Goal: Task Accomplishment & Management: Use online tool/utility

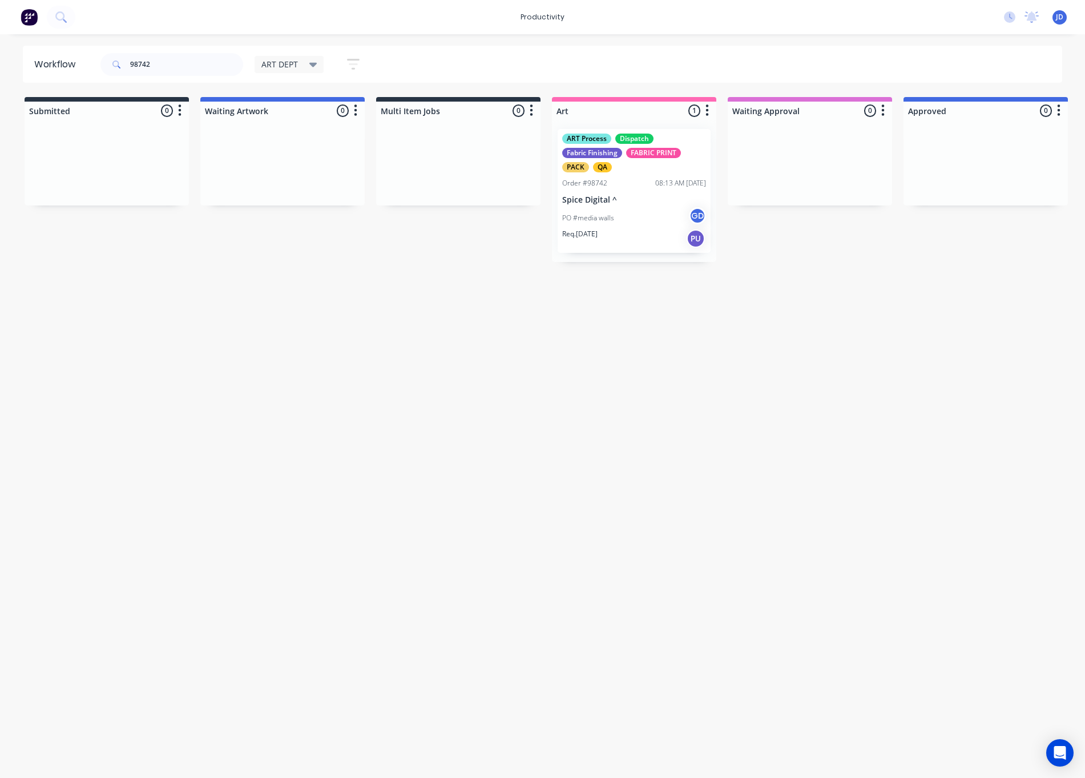
drag, startPoint x: 405, startPoint y: 309, endPoint x: 245, endPoint y: 285, distance: 161.2
click at [405, 309] on div "Workflow 98742 ART DEPT Save new view None edit ART DEPT (Default) edit Banner …" at bounding box center [542, 401] width 1085 height 710
click at [614, 202] on p "Spice Digital ^" at bounding box center [634, 200] width 144 height 10
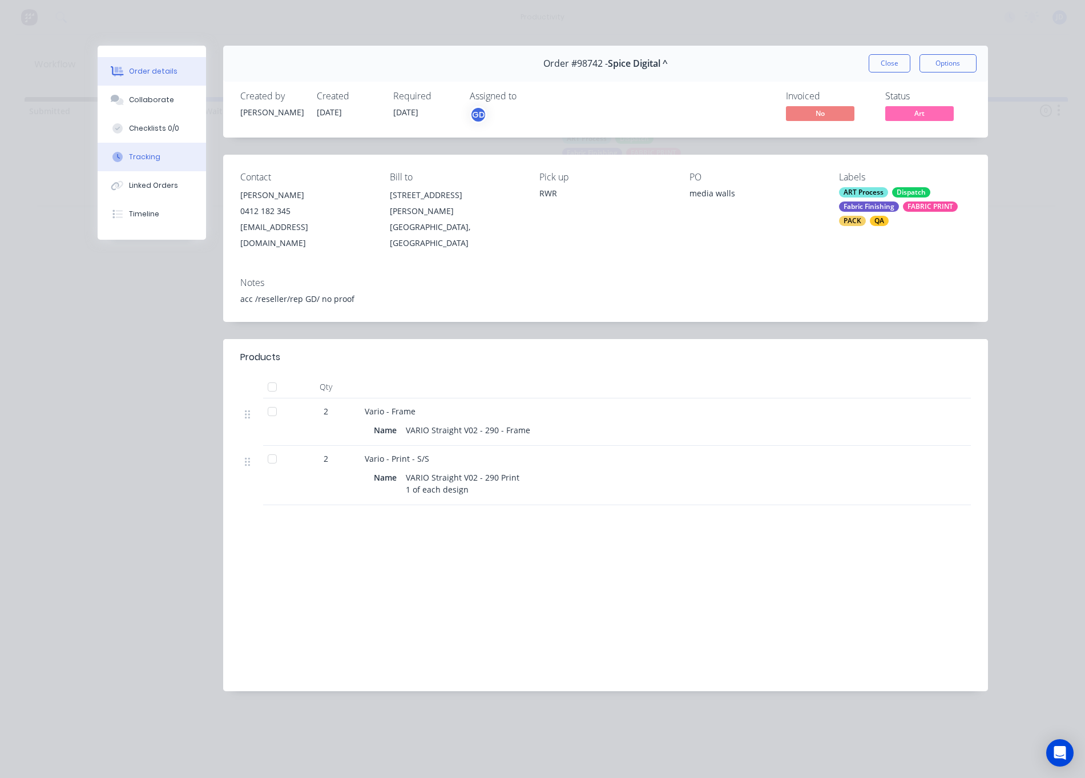
click at [140, 159] on div "Tracking" at bounding box center [144, 157] width 31 height 10
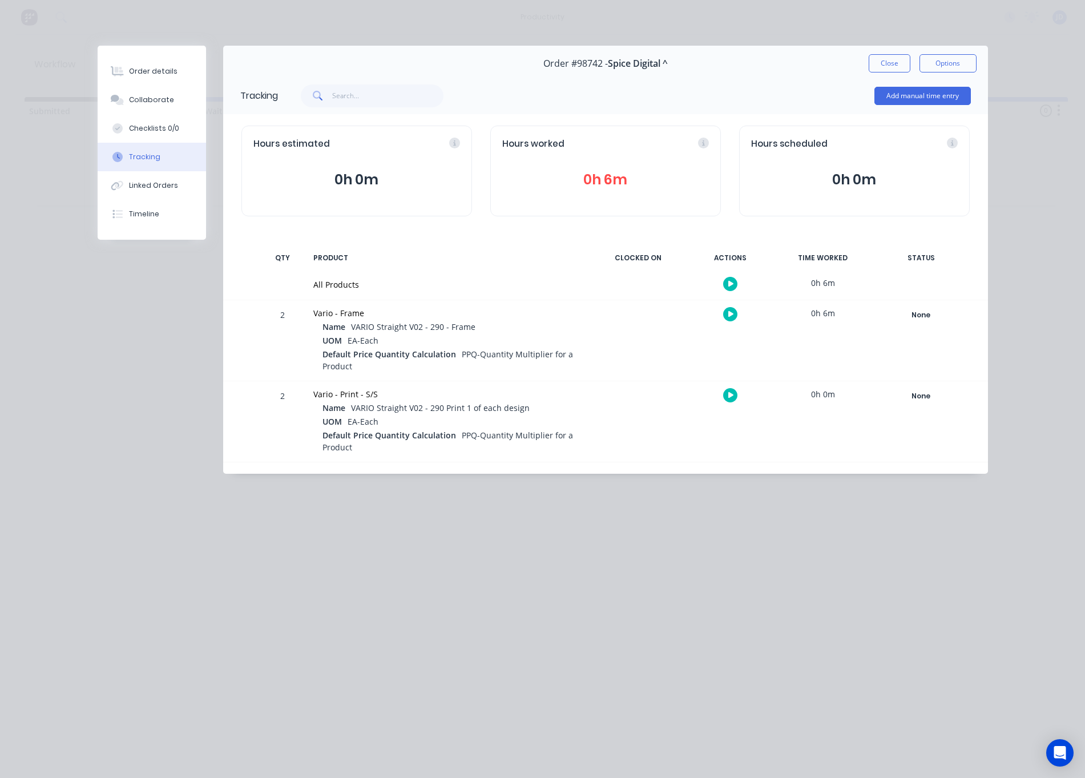
drag, startPoint x: 735, startPoint y: 320, endPoint x: 731, endPoint y: 386, distance: 65.7
click at [738, 363] on div "2 Vario - Frame Name VARIO Straight V02 - 290 - Frame UOM EA-Each Default Price…" at bounding box center [605, 340] width 765 height 80
click at [728, 312] on icon "button" at bounding box center [731, 314] width 6 height 7
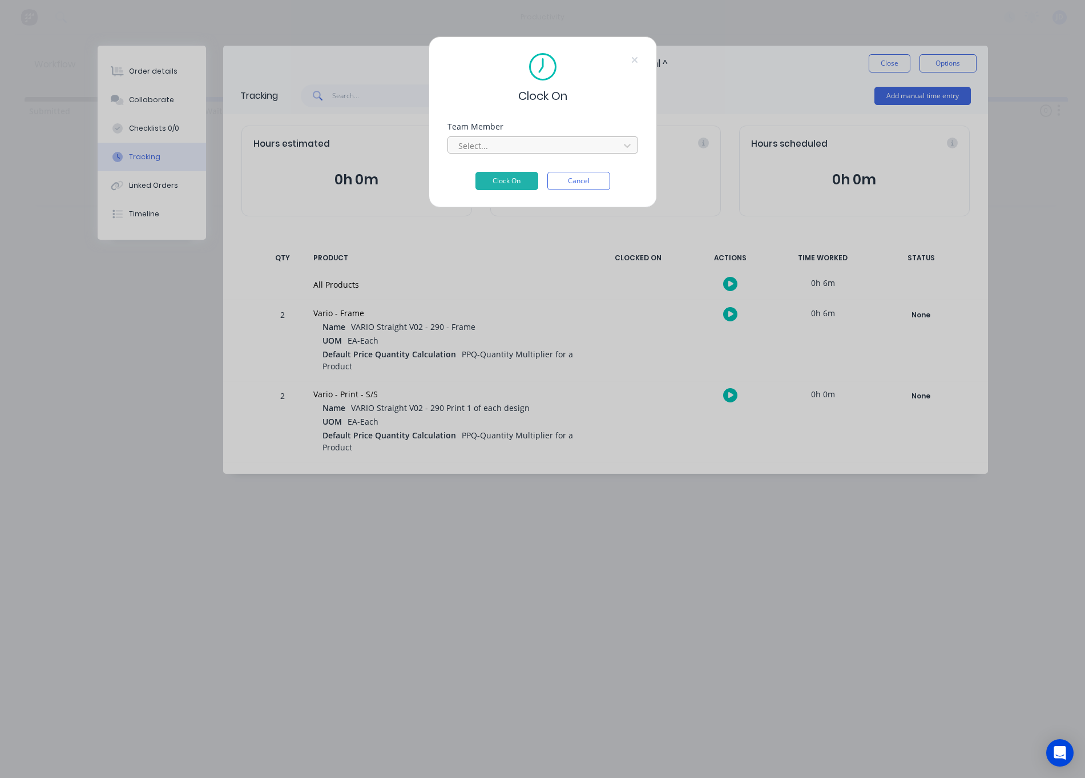
click at [493, 144] on div at bounding box center [535, 146] width 156 height 14
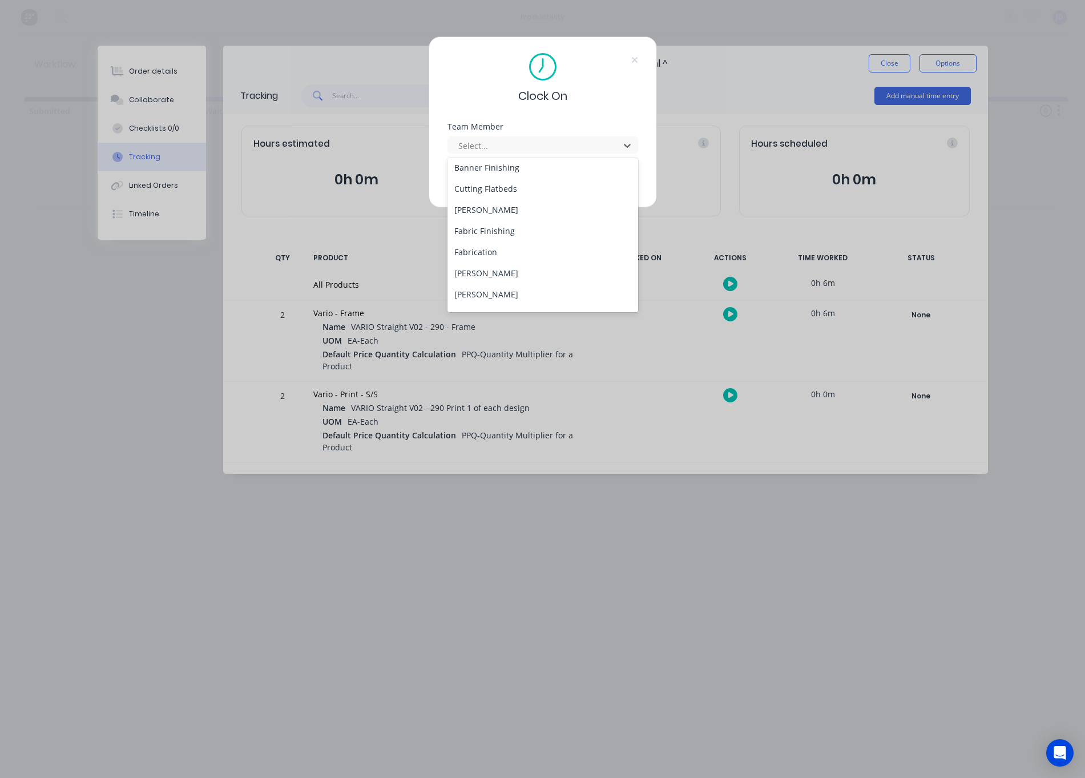
scroll to position [67, 0]
click at [478, 289] on div "[PERSON_NAME]" at bounding box center [543, 293] width 191 height 21
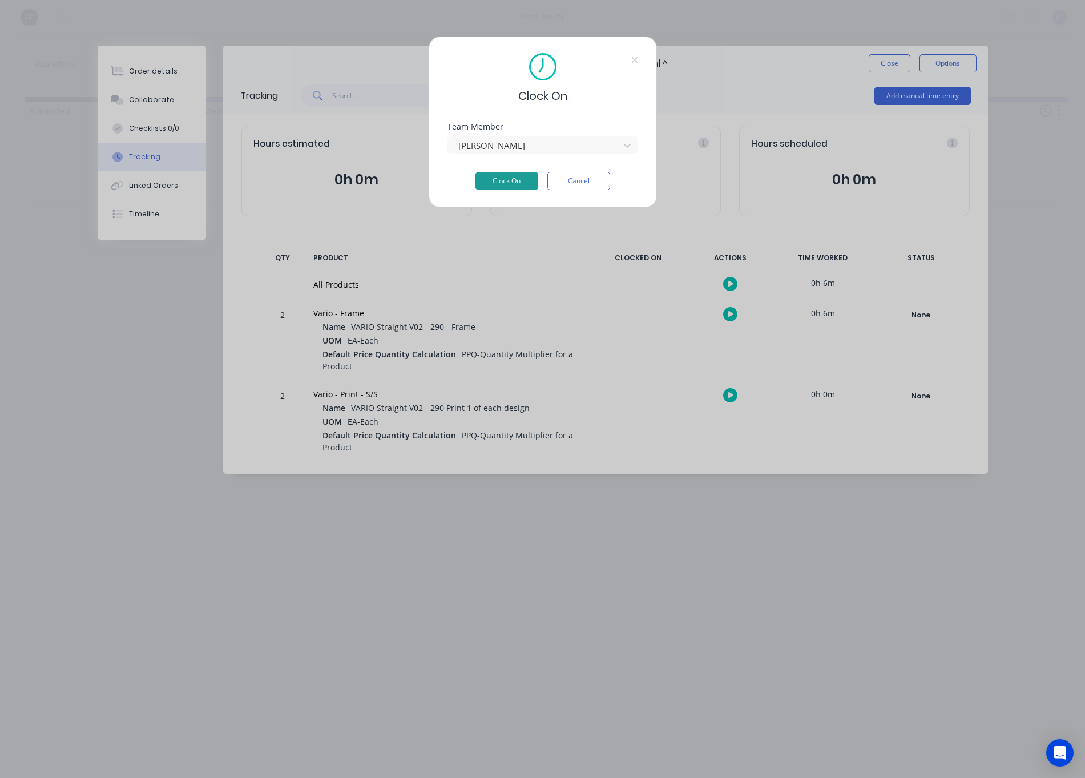
click at [503, 179] on button "Clock On" at bounding box center [507, 181] width 63 height 18
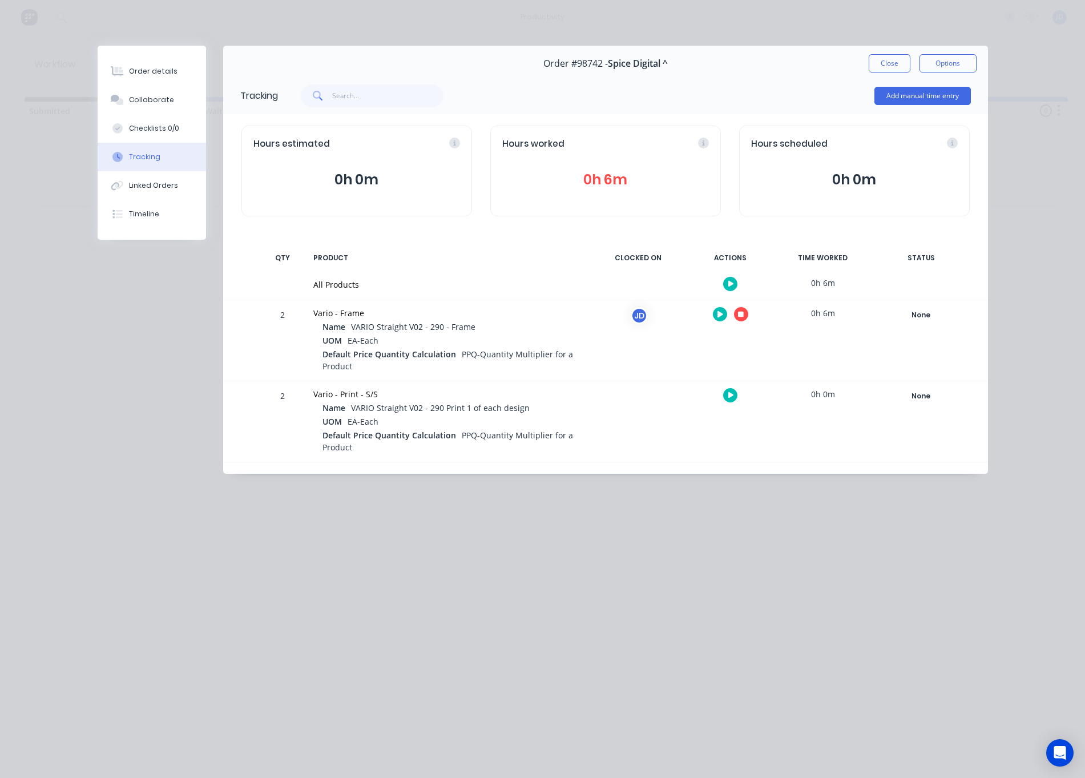
click at [739, 316] on icon "button" at bounding box center [741, 315] width 6 height 6
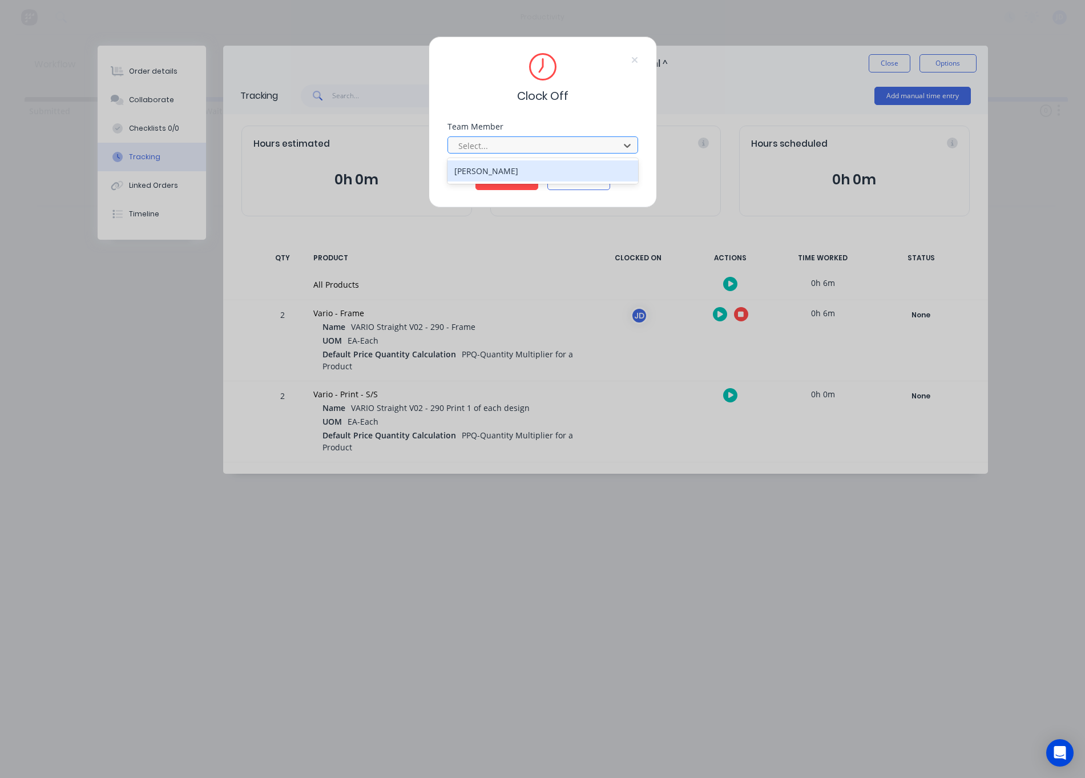
click at [543, 151] on div at bounding box center [535, 146] width 156 height 14
drag, startPoint x: 506, startPoint y: 167, endPoint x: 496, endPoint y: 180, distance: 16.2
click at [506, 167] on div "[PERSON_NAME]" at bounding box center [543, 170] width 191 height 21
click at [494, 181] on button "Clock Off" at bounding box center [507, 181] width 63 height 18
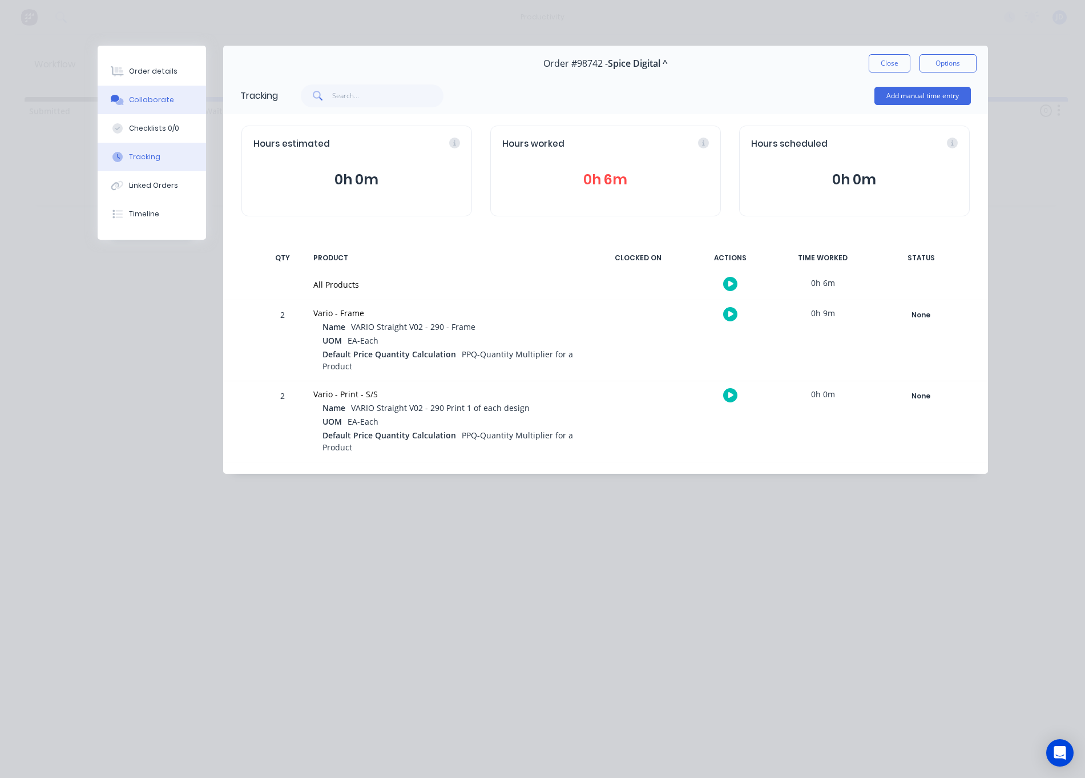
click at [154, 108] on button "Collaborate" at bounding box center [152, 100] width 108 height 29
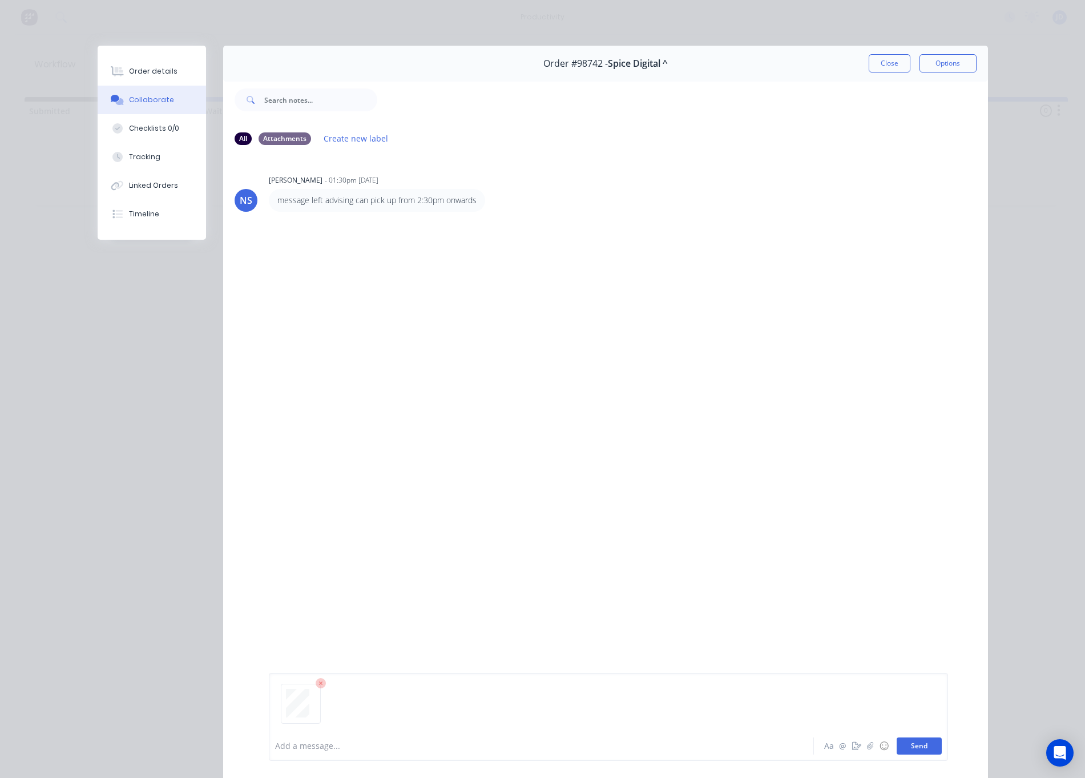
click at [911, 744] on button "Send" at bounding box center [919, 746] width 45 height 17
click at [884, 63] on button "Close" at bounding box center [890, 63] width 42 height 18
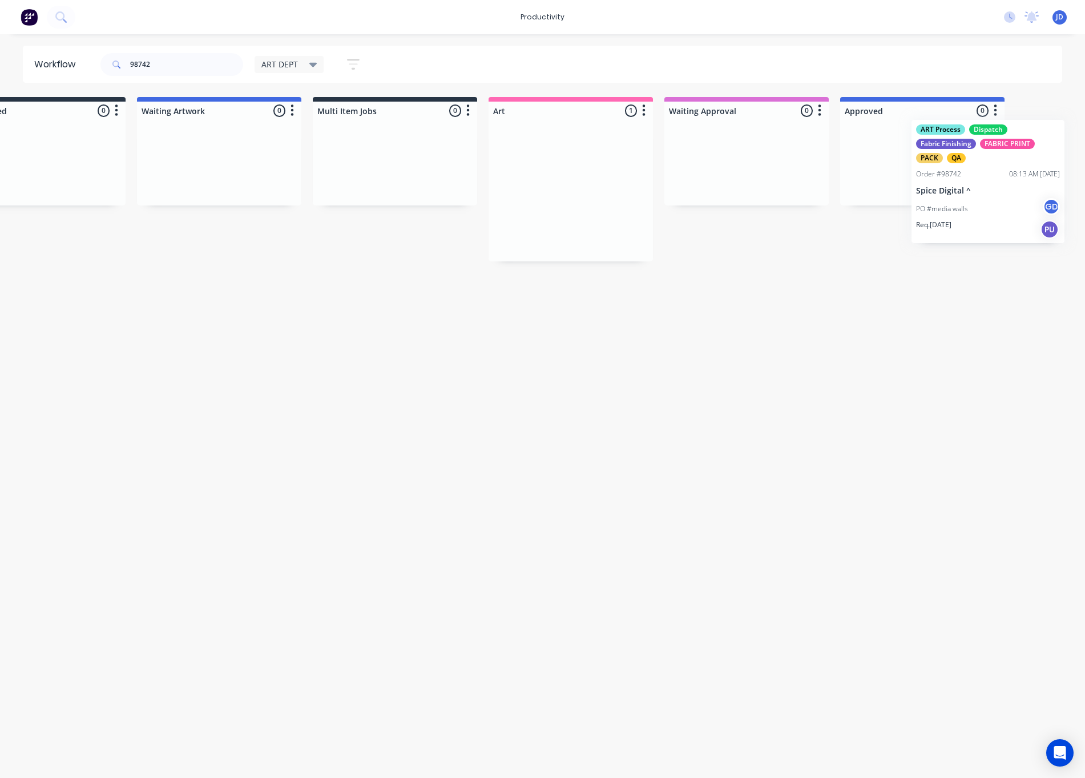
scroll to position [0, 159]
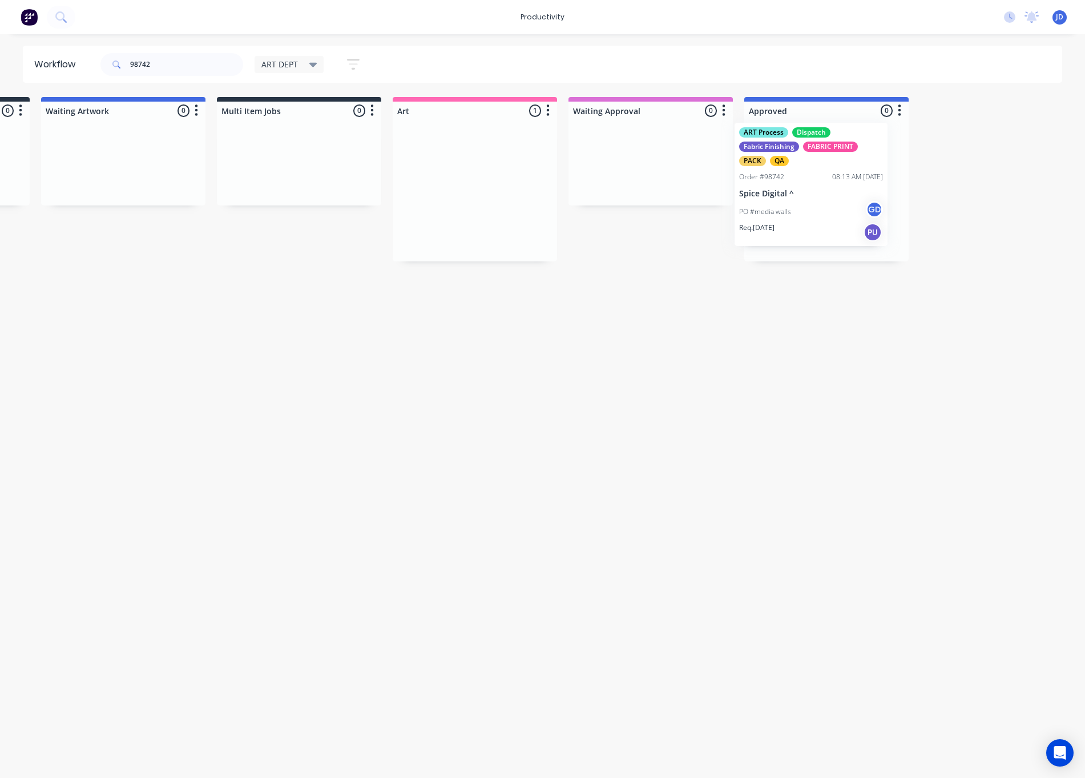
drag, startPoint x: 657, startPoint y: 202, endPoint x: 857, endPoint y: 194, distance: 200.0
click at [99, 61] on div "98742 ART DEPT Save new view None edit ART DEPT (Default) edit Banner Finishing…" at bounding box center [235, 64] width 274 height 34
type input "98741"
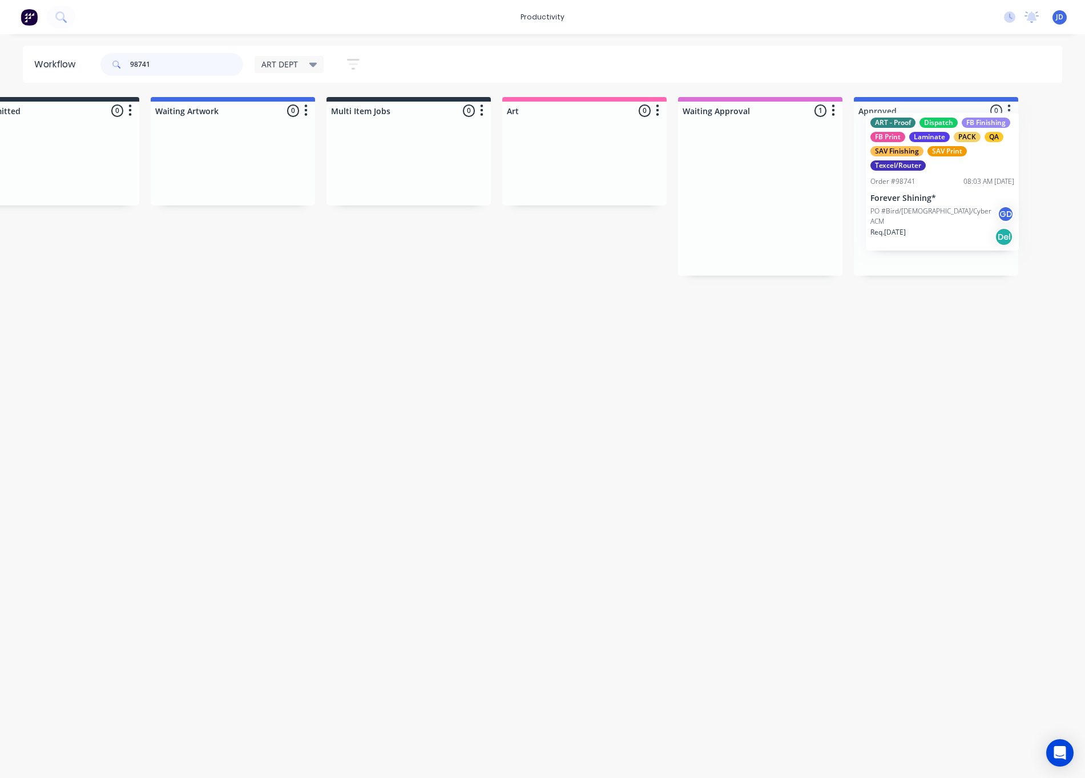
drag, startPoint x: 758, startPoint y: 179, endPoint x: 872, endPoint y: 175, distance: 113.7
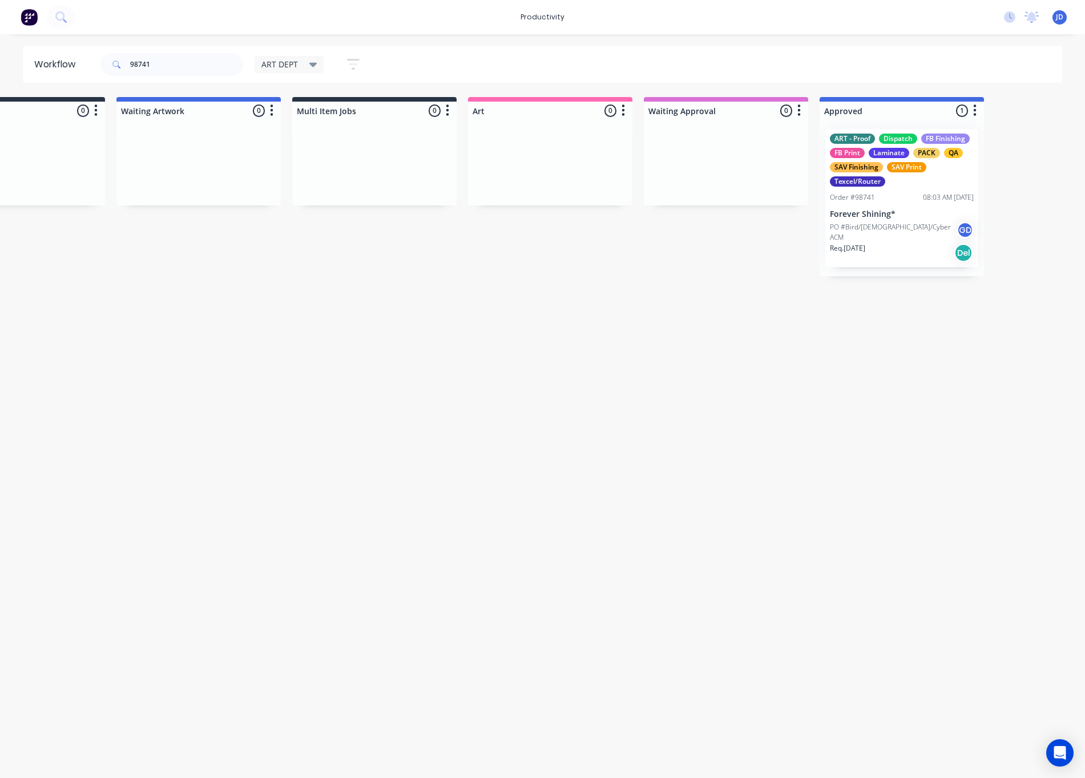
click at [866, 182] on div "ART - Proof Dispatch FB Finishing FB Print Laminate PACK QA SAV Finishing SAV P…" at bounding box center [902, 198] width 164 height 156
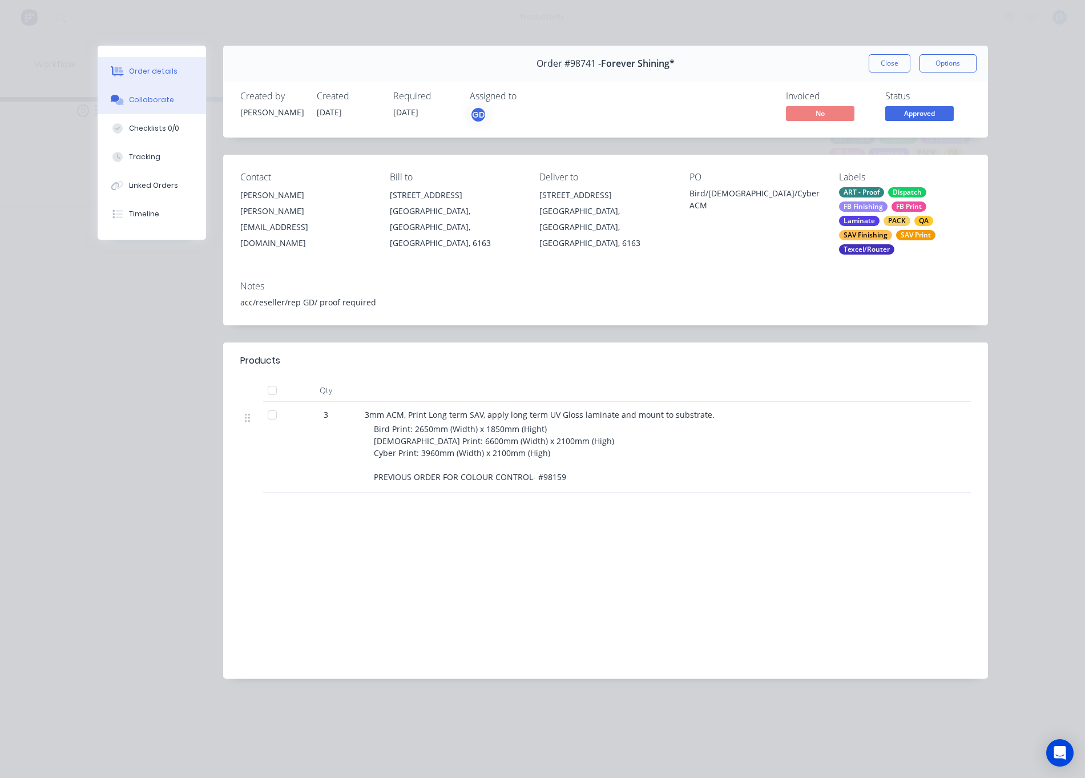
click at [154, 111] on button "Collaborate" at bounding box center [152, 100] width 108 height 29
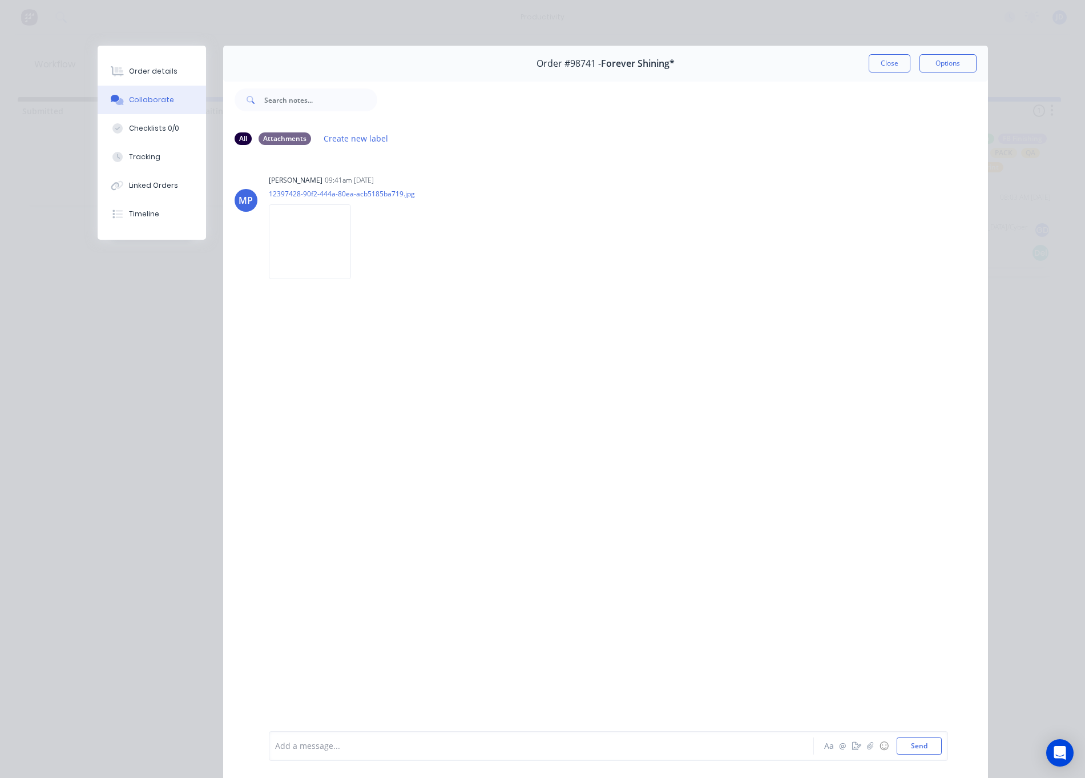
scroll to position [0, 2]
click at [920, 746] on button "Send" at bounding box center [919, 746] width 45 height 17
